Goal: Task Accomplishment & Management: Use online tool/utility

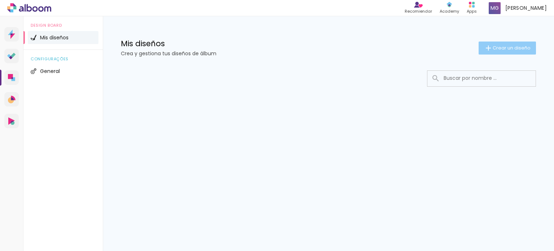
click at [508, 47] on span "Crear un diseño" at bounding box center [511, 47] width 38 height 5
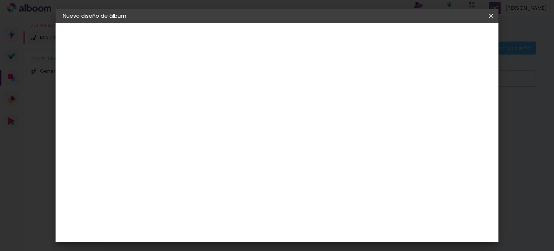
click at [181, 97] on input at bounding box center [181, 96] width 0 height 11
type input "prueba"
type paper-input "prueba"
click at [252, 42] on paper-button "Avanzar" at bounding box center [234, 38] width 35 height 12
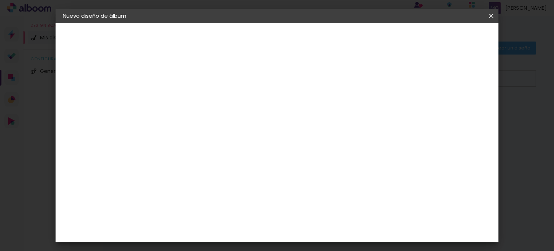
click at [185, 141] on paper-item "La Isla" at bounding box center [193, 150] width 67 height 19
click at [0, 0] on slot "Avanzar" at bounding box center [0, 0] width 0 height 0
click at [217, 121] on iron-icon at bounding box center [213, 125] width 9 height 9
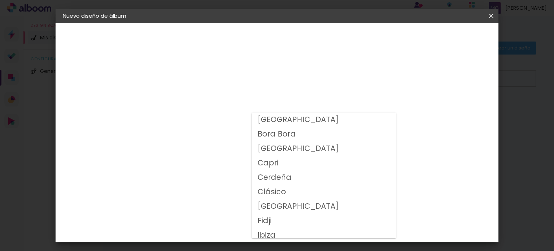
click at [0, 0] on slot "Fidji" at bounding box center [0, 0] width 0 height 0
type input "Fidji"
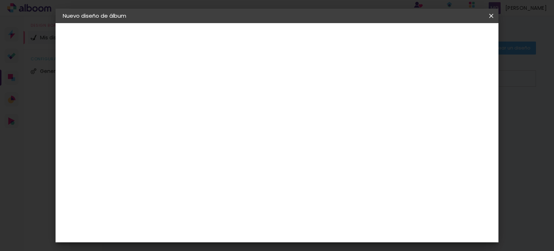
scroll to position [30, 0]
click at [490, 14] on iron-icon at bounding box center [491, 15] width 9 height 7
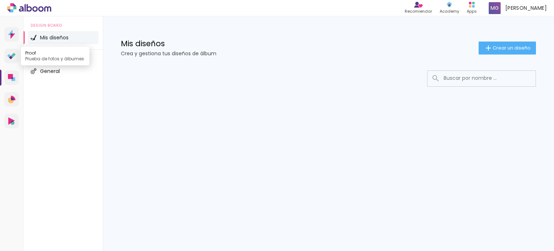
click at [13, 53] on icon at bounding box center [11, 56] width 9 height 7
